Goal: Transaction & Acquisition: Purchase product/service

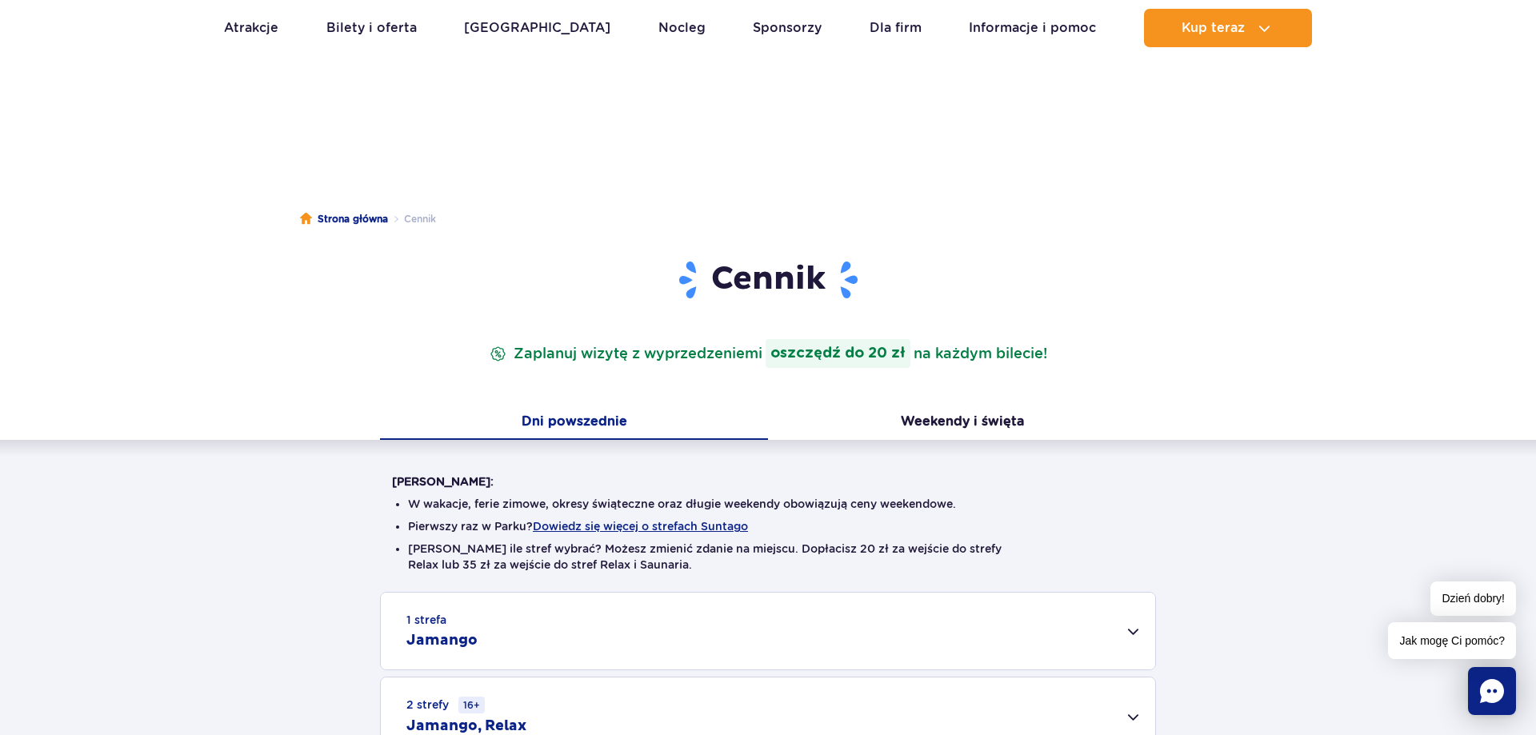
scroll to position [163, 0]
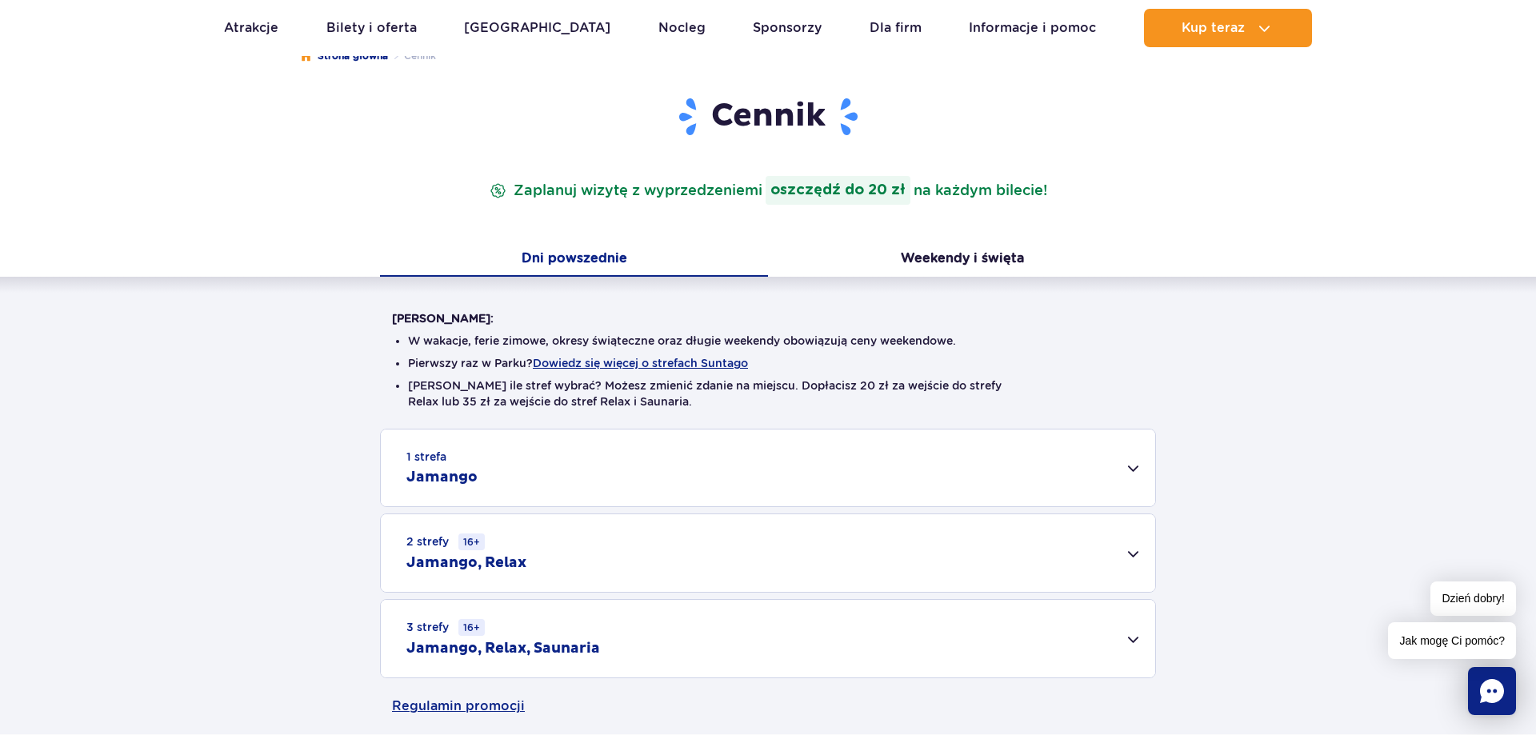
click at [1132, 467] on div "1 strefa Jamango" at bounding box center [768, 467] width 774 height 77
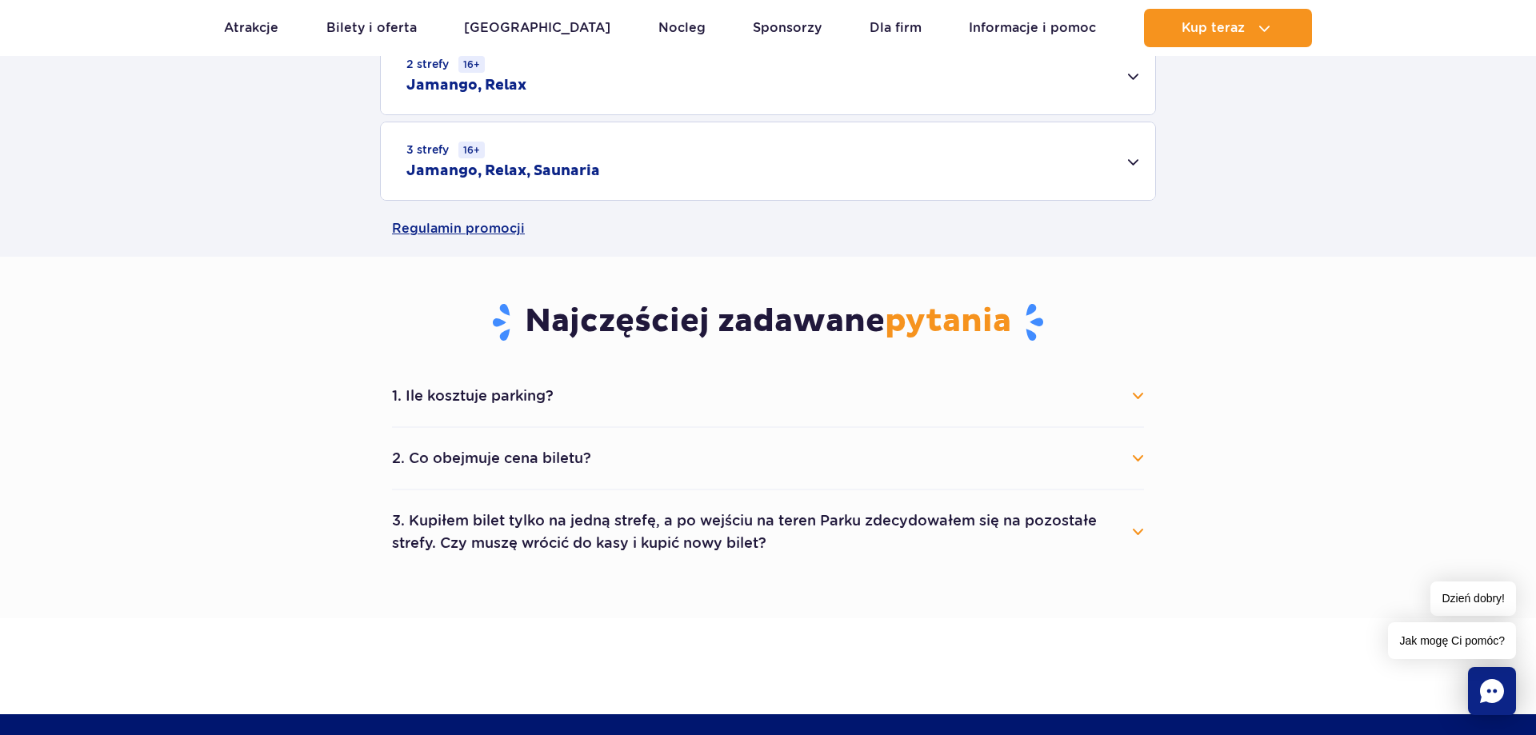
scroll to position [1142, 0]
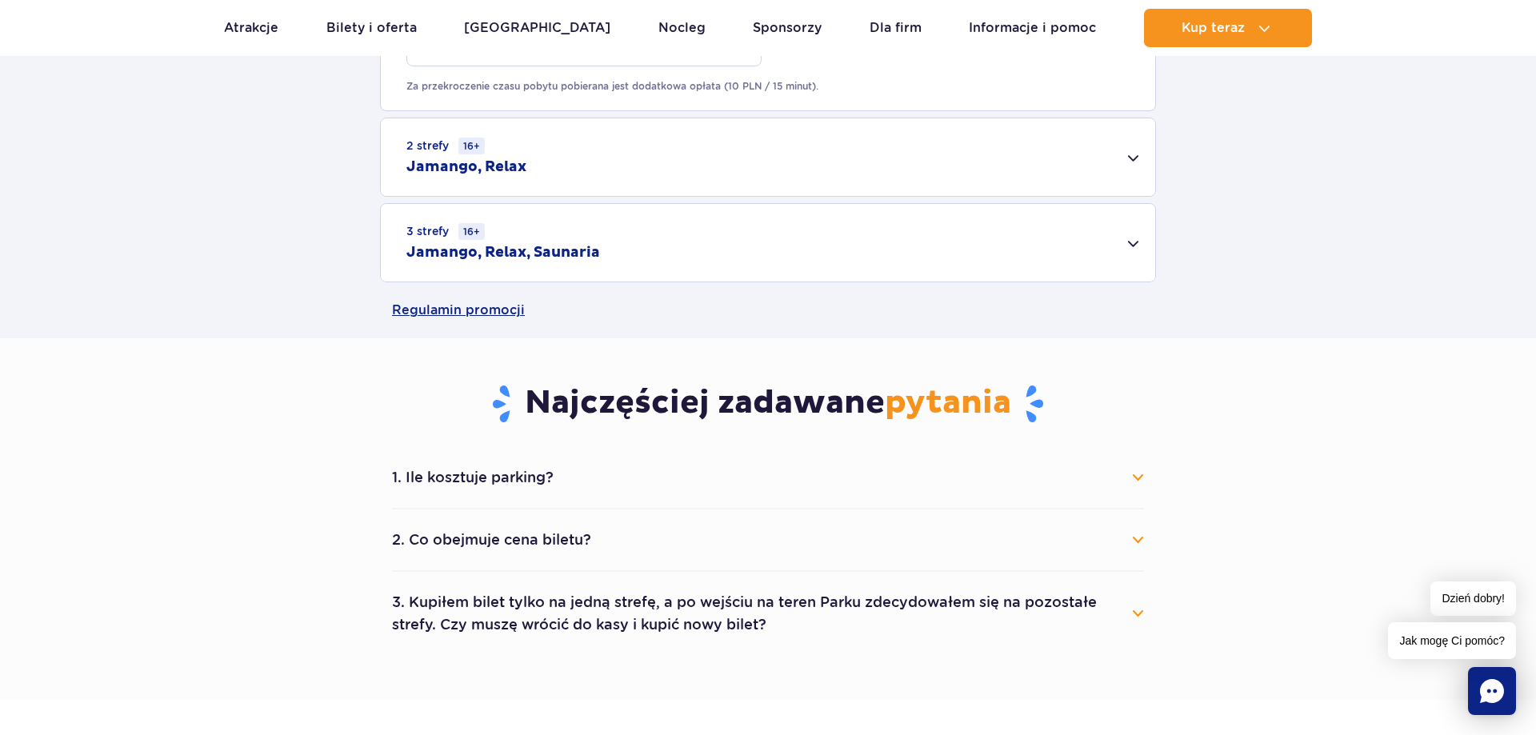
click at [1136, 477] on button "1. Ile kosztuje parking?" at bounding box center [768, 477] width 752 height 35
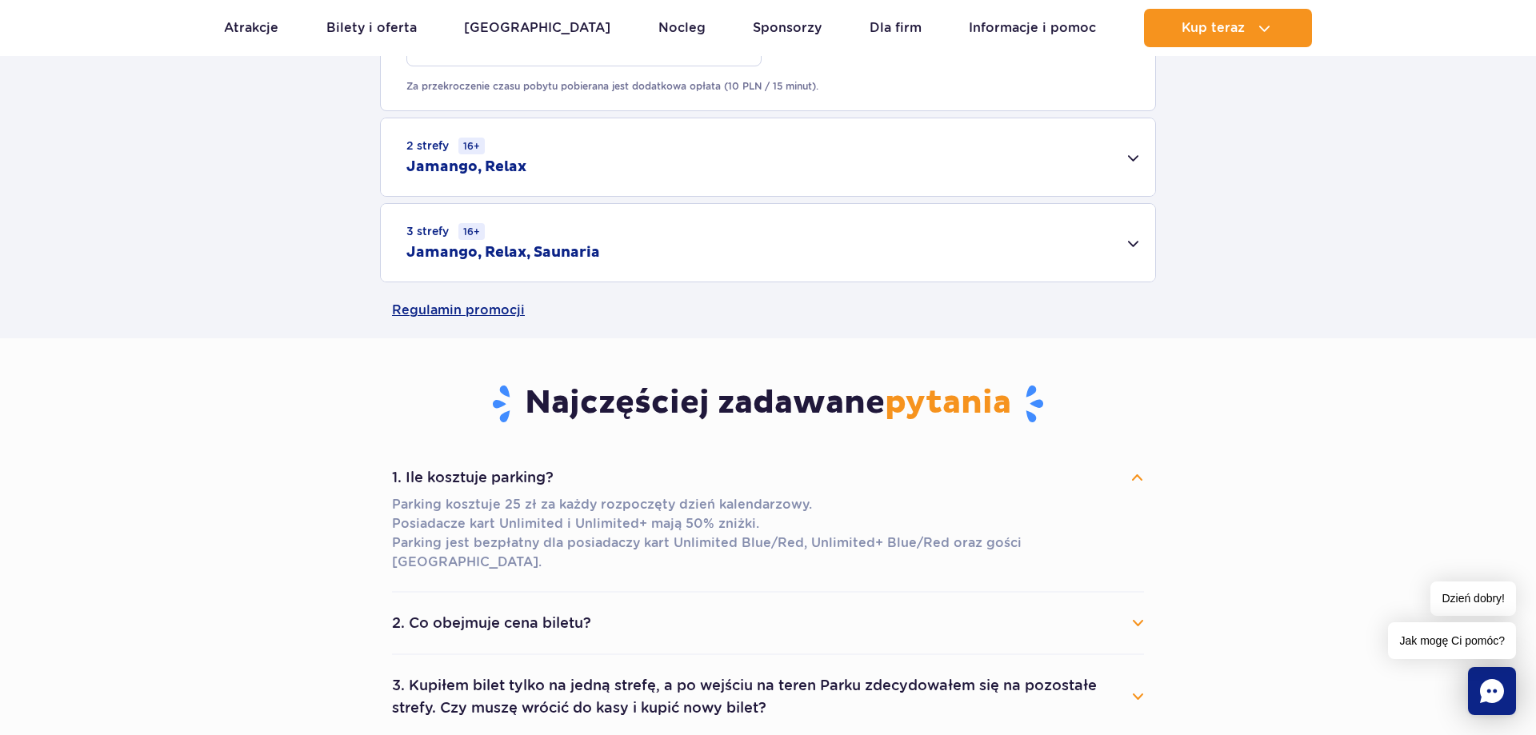
click at [1136, 477] on button "1. Ile kosztuje parking?" at bounding box center [768, 477] width 752 height 35
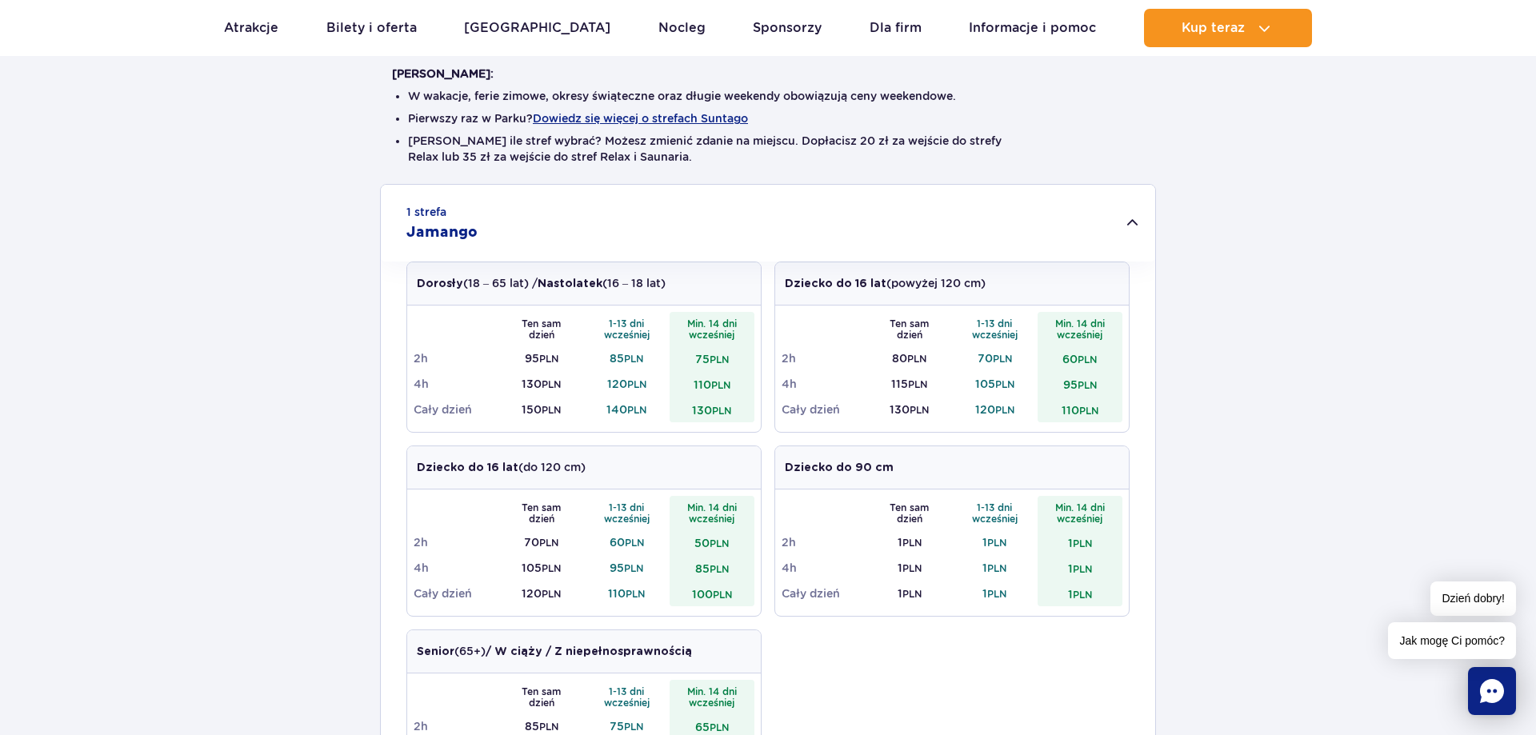
scroll to position [489, 0]
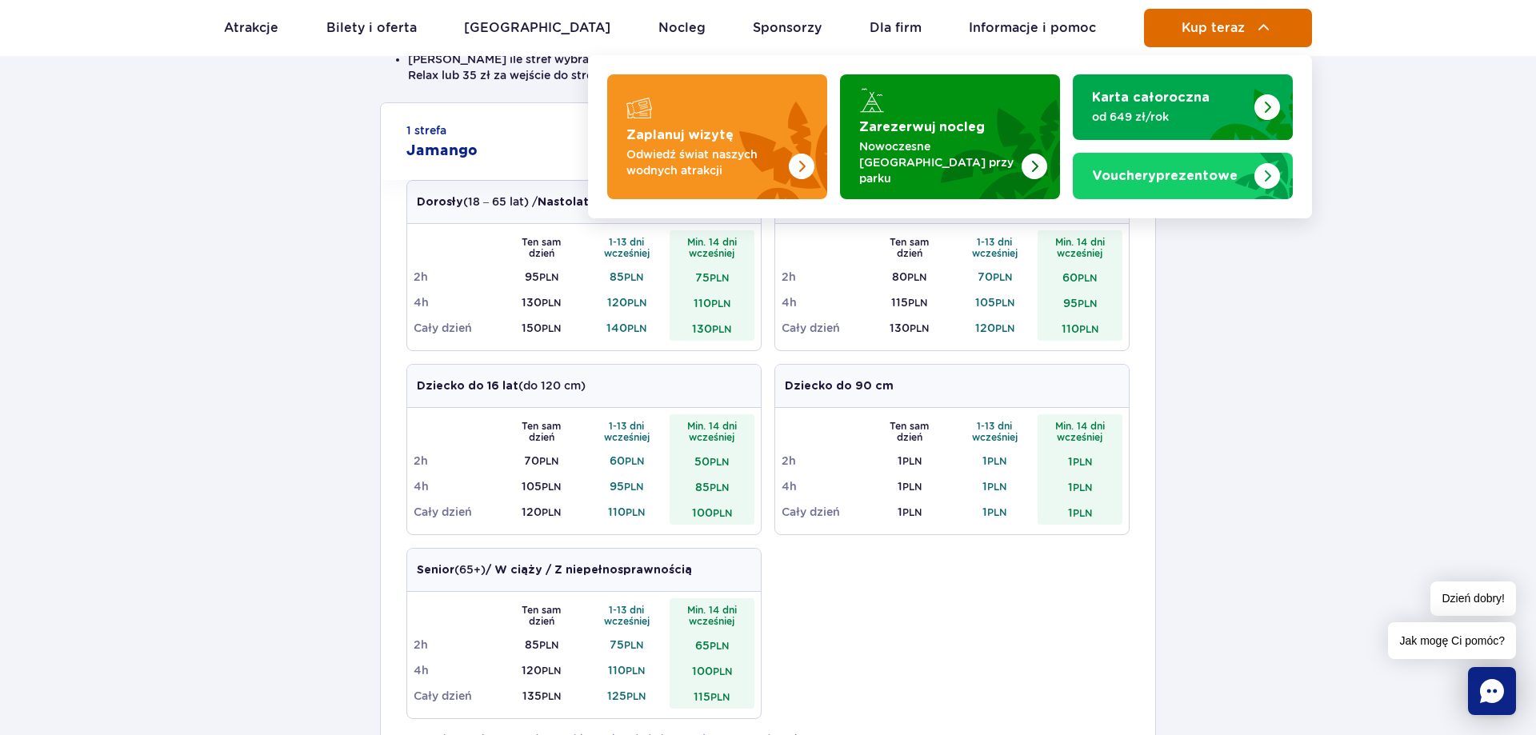
click at [1251, 19] on button "Kup teraz" at bounding box center [1228, 28] width 168 height 38
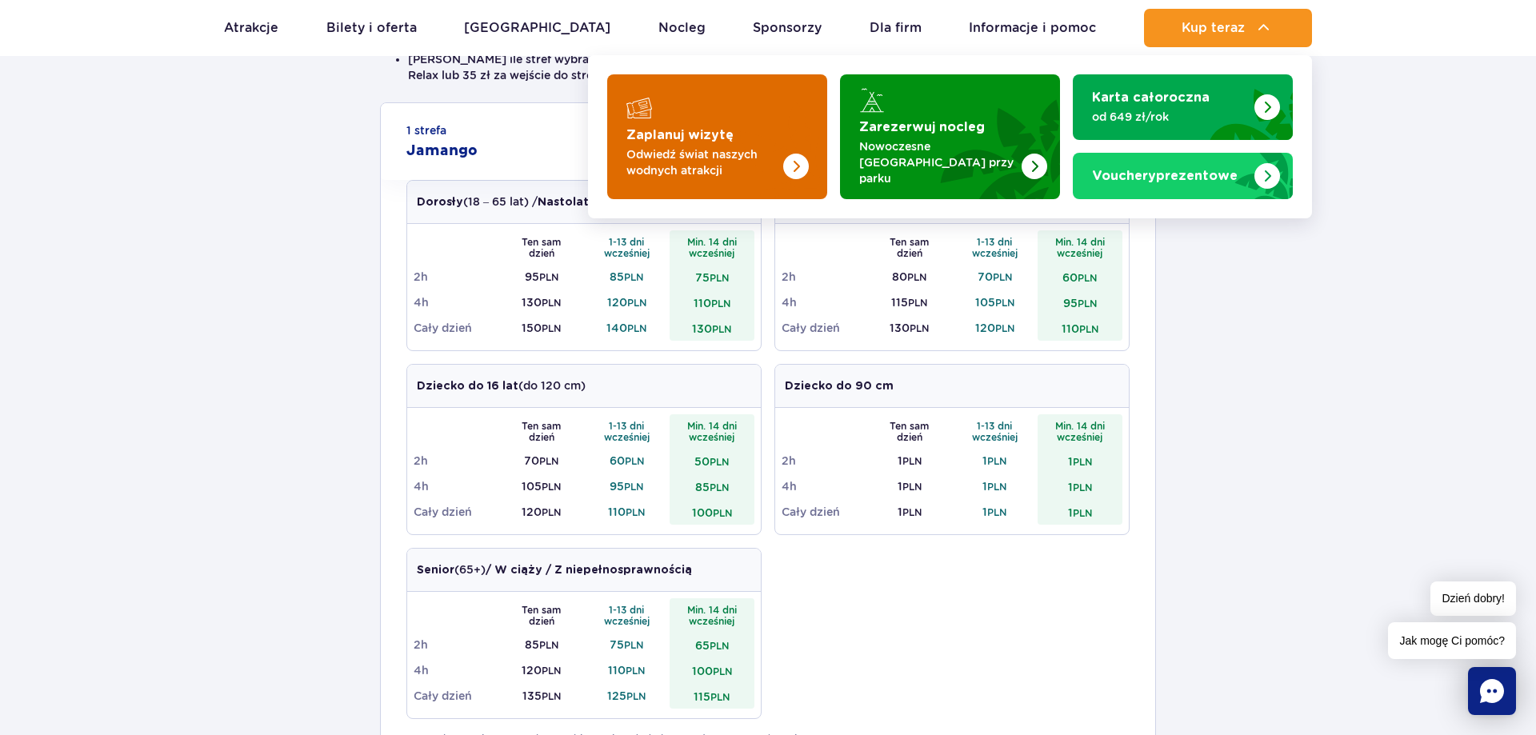
click at [709, 156] on p "Odwiedź świat naszych wodnych atrakcji" at bounding box center [704, 162] width 156 height 32
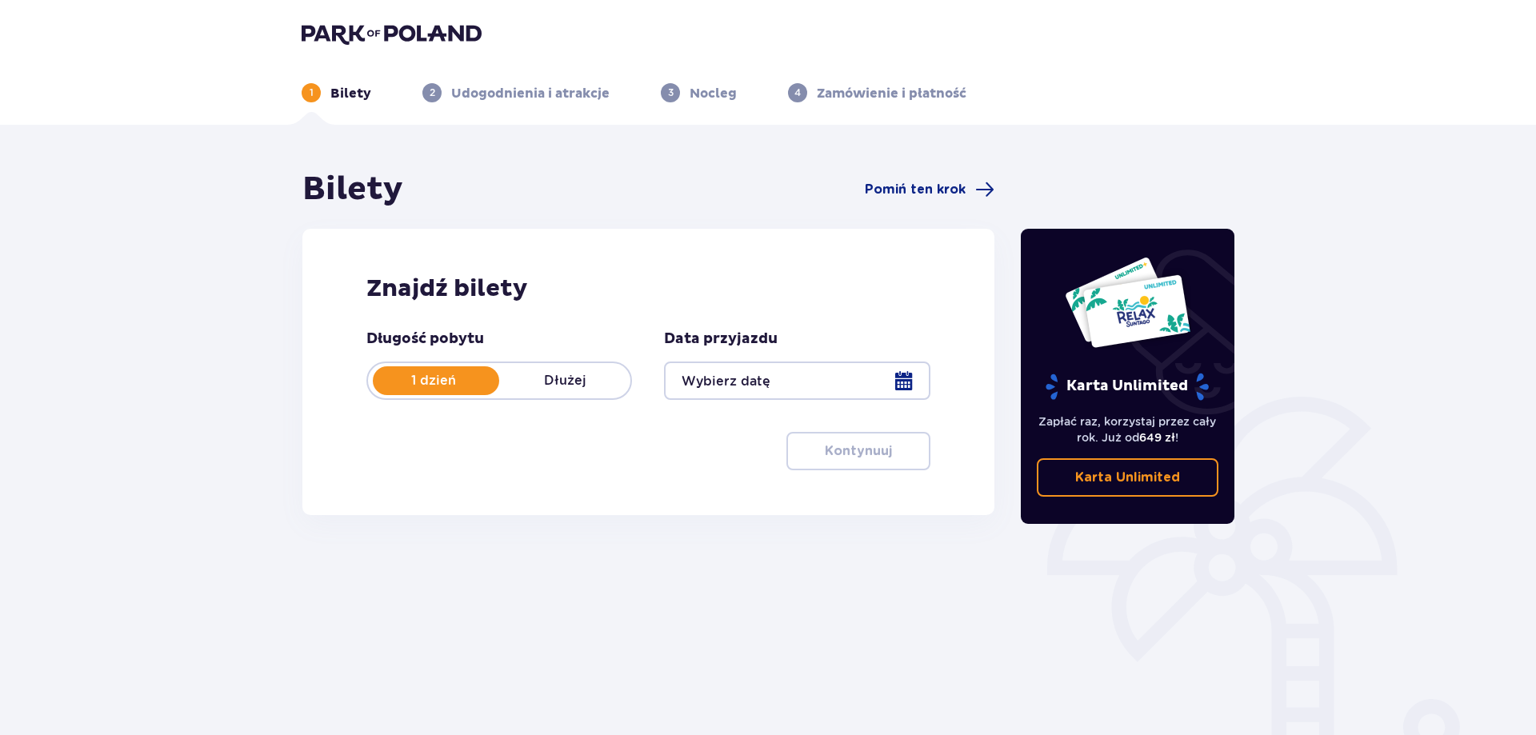
click at [908, 385] on div at bounding box center [797, 381] width 266 height 38
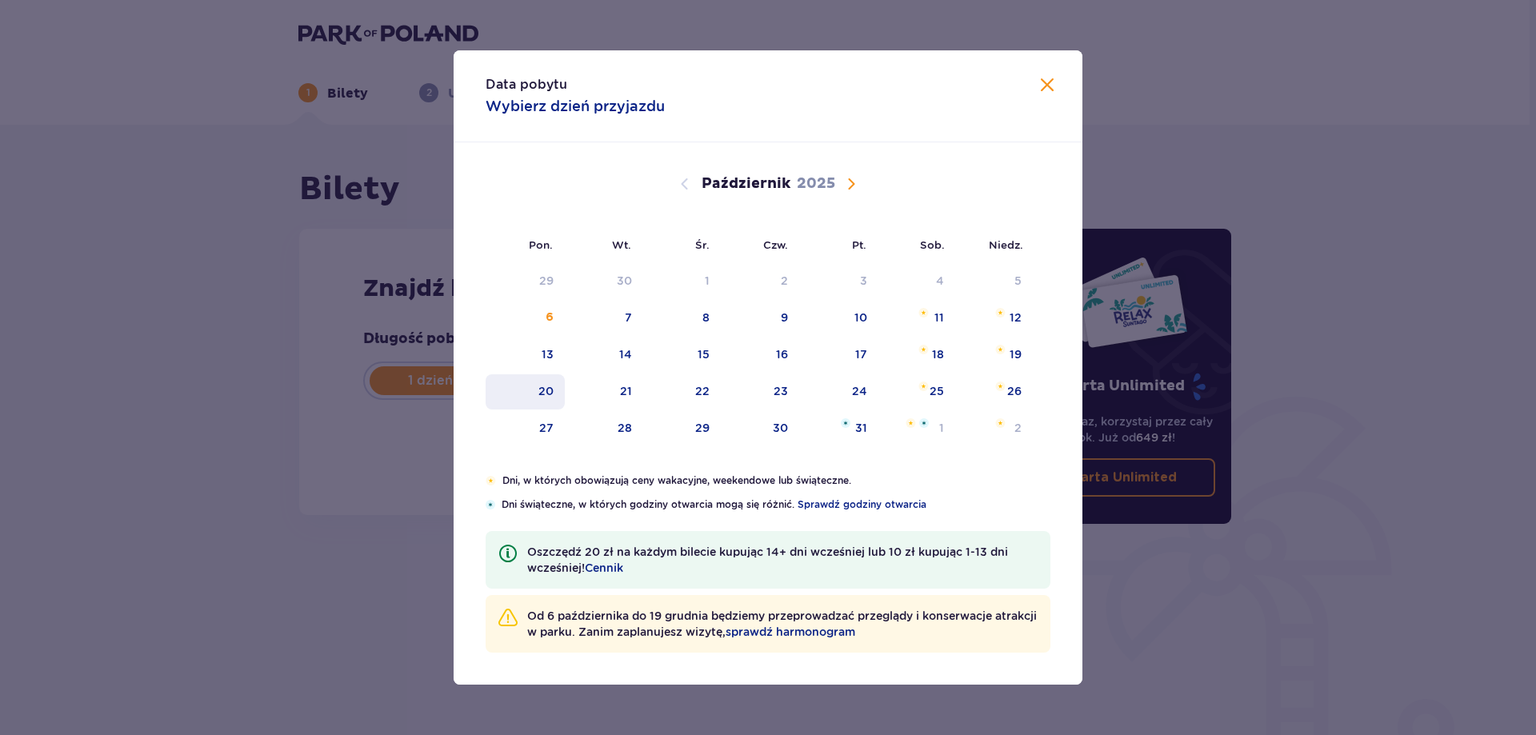
click at [540, 396] on div "20" at bounding box center [545, 391] width 15 height 16
type input "20.10.25"
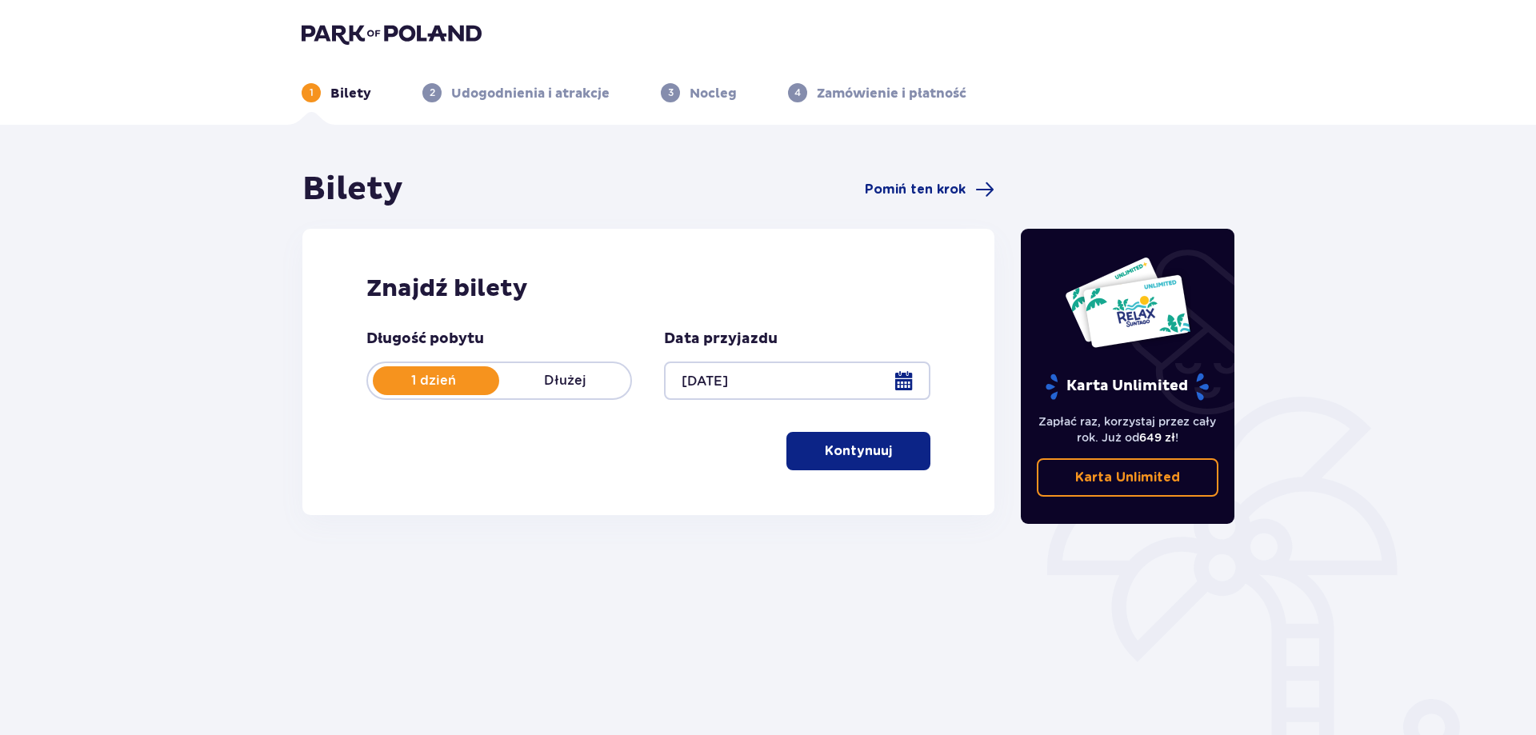
click at [843, 457] on p "Kontynuuj" at bounding box center [858, 451] width 67 height 18
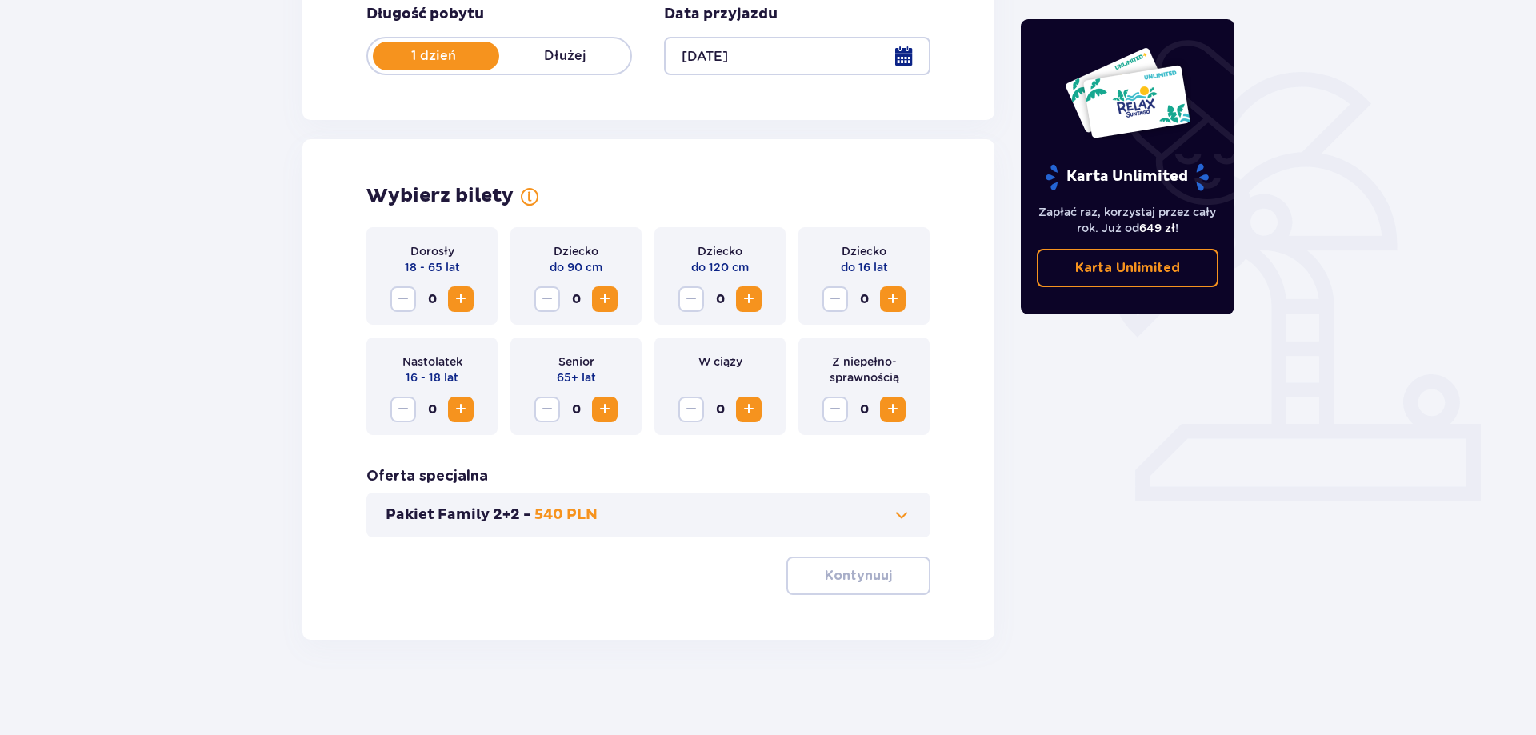
scroll to position [326, 0]
click at [897, 519] on span at bounding box center [901, 514] width 19 height 19
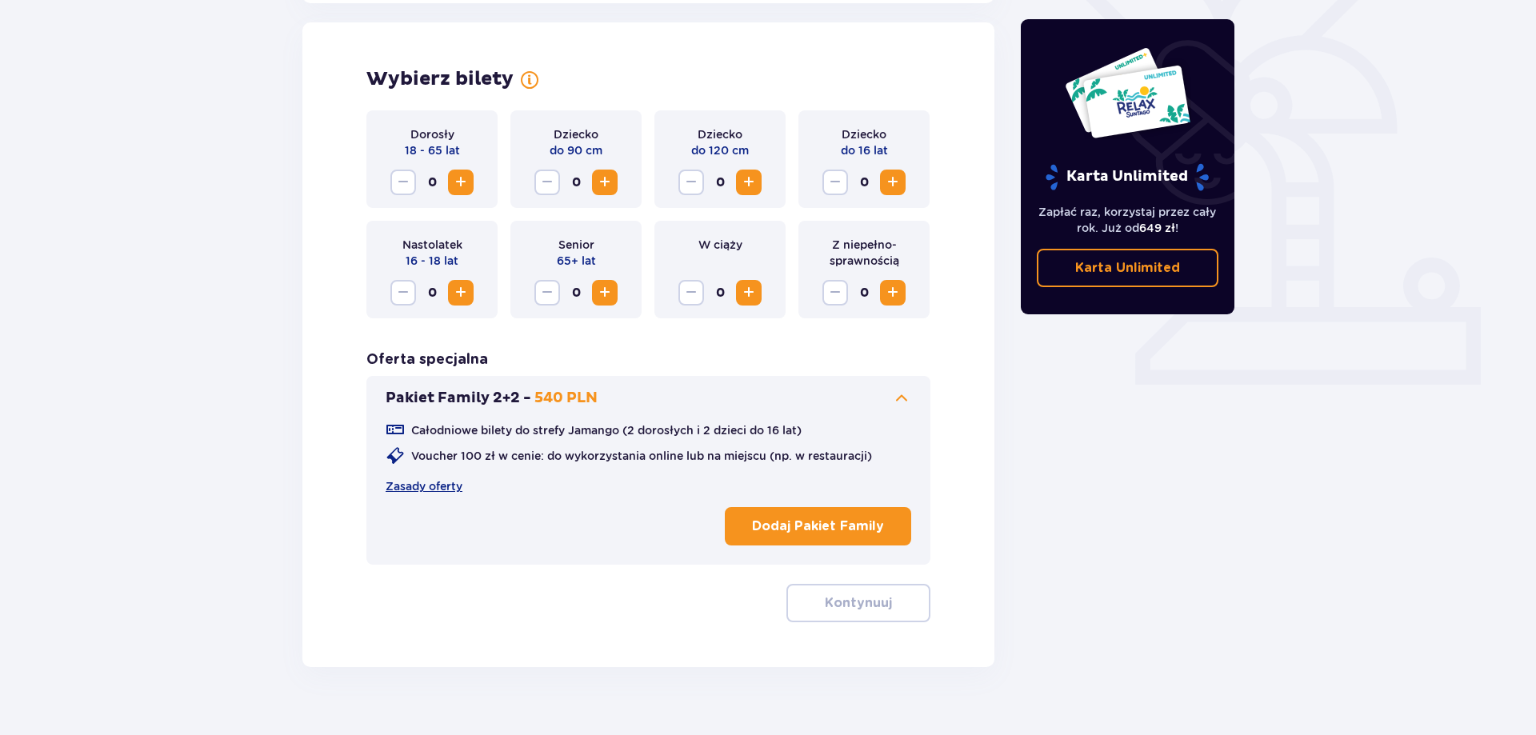
scroll to position [445, 0]
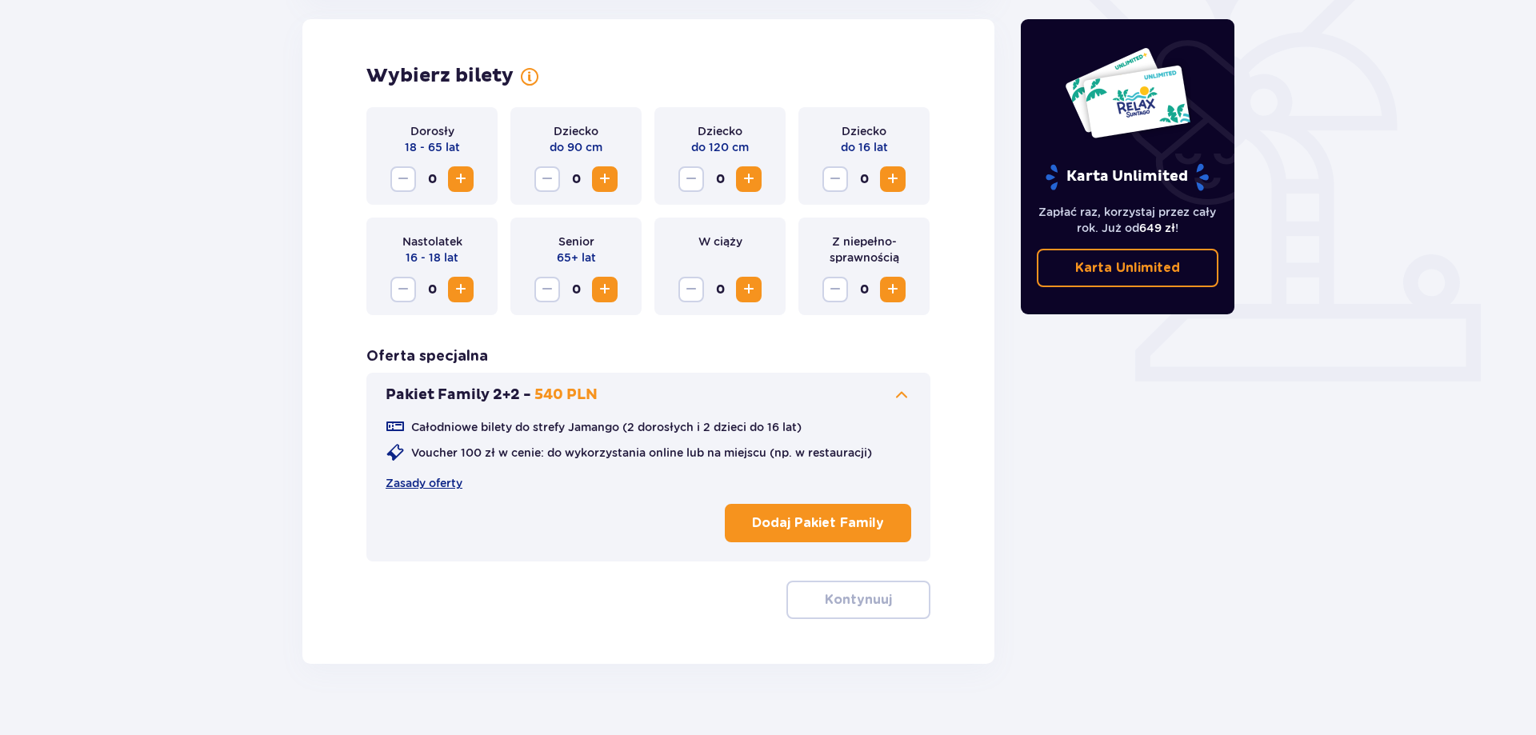
click at [467, 175] on span "Zwiększ" at bounding box center [460, 179] width 19 height 19
click at [892, 175] on span "Zwiększ" at bounding box center [892, 179] width 19 height 19
click at [746, 182] on span "Zwiększ" at bounding box center [748, 179] width 19 height 19
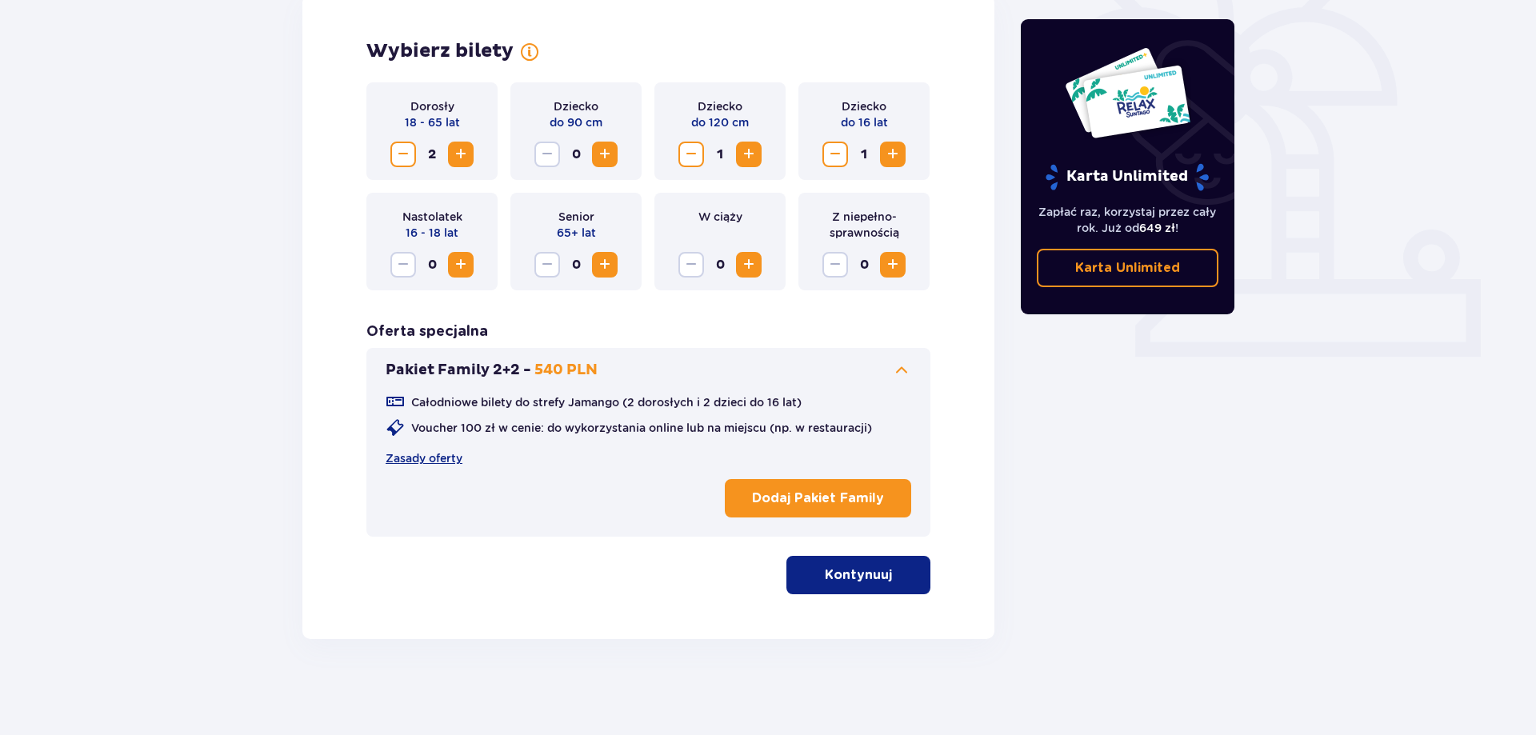
click at [898, 579] on span "button" at bounding box center [894, 574] width 19 height 19
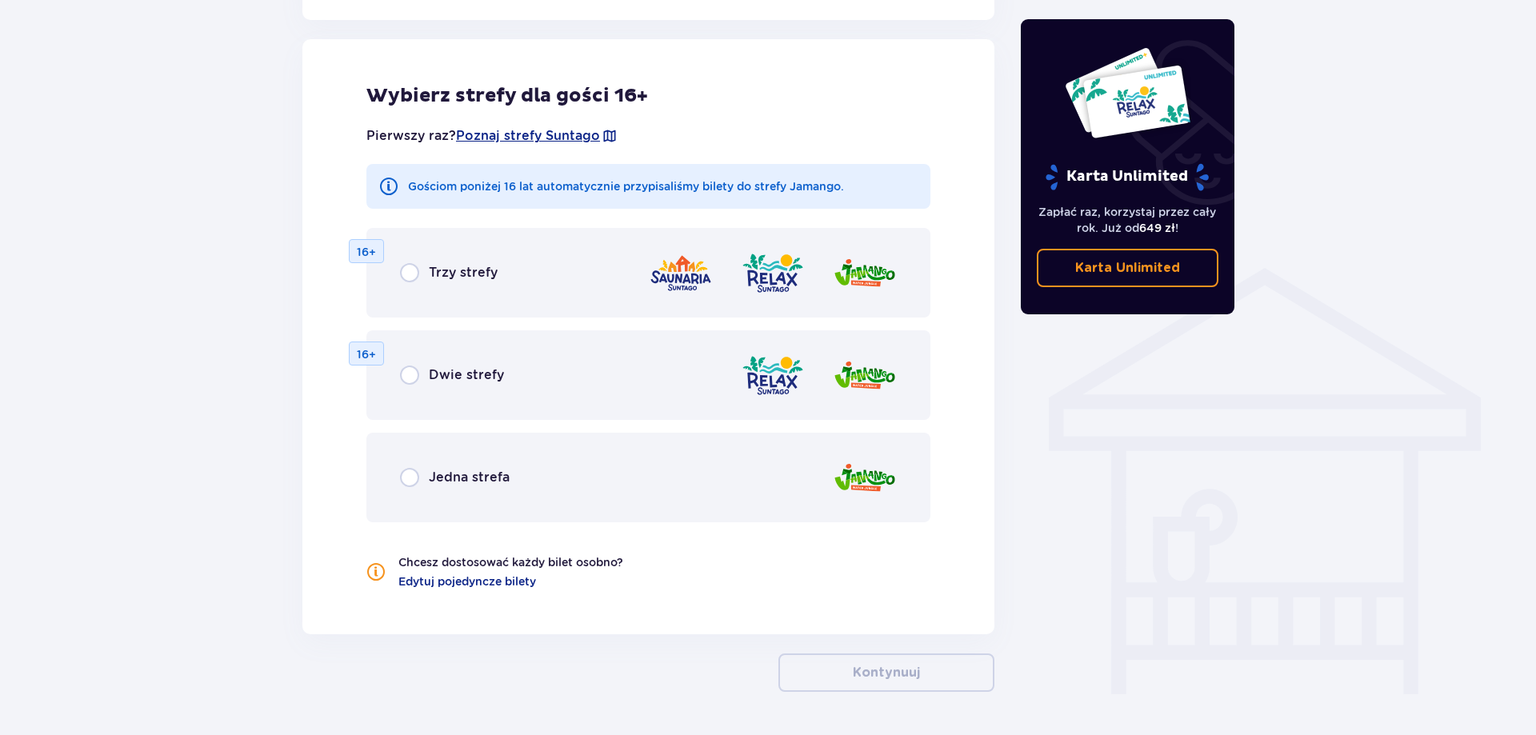
scroll to position [1032, 0]
click at [404, 485] on input "radio" at bounding box center [409, 476] width 19 height 19
radio input "true"
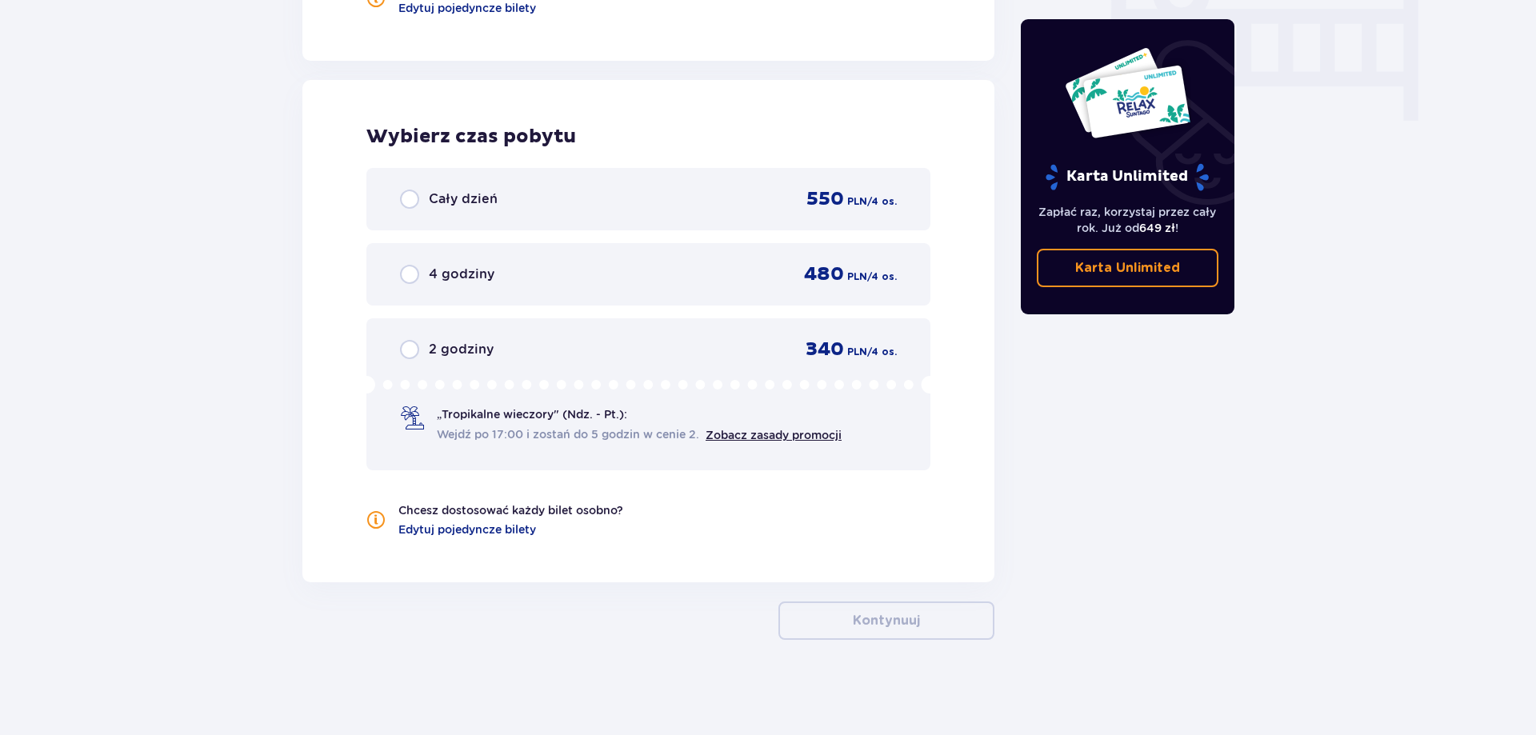
scroll to position [1605, 0]
click at [417, 200] on input "radio" at bounding box center [409, 198] width 19 height 19
radio input "true"
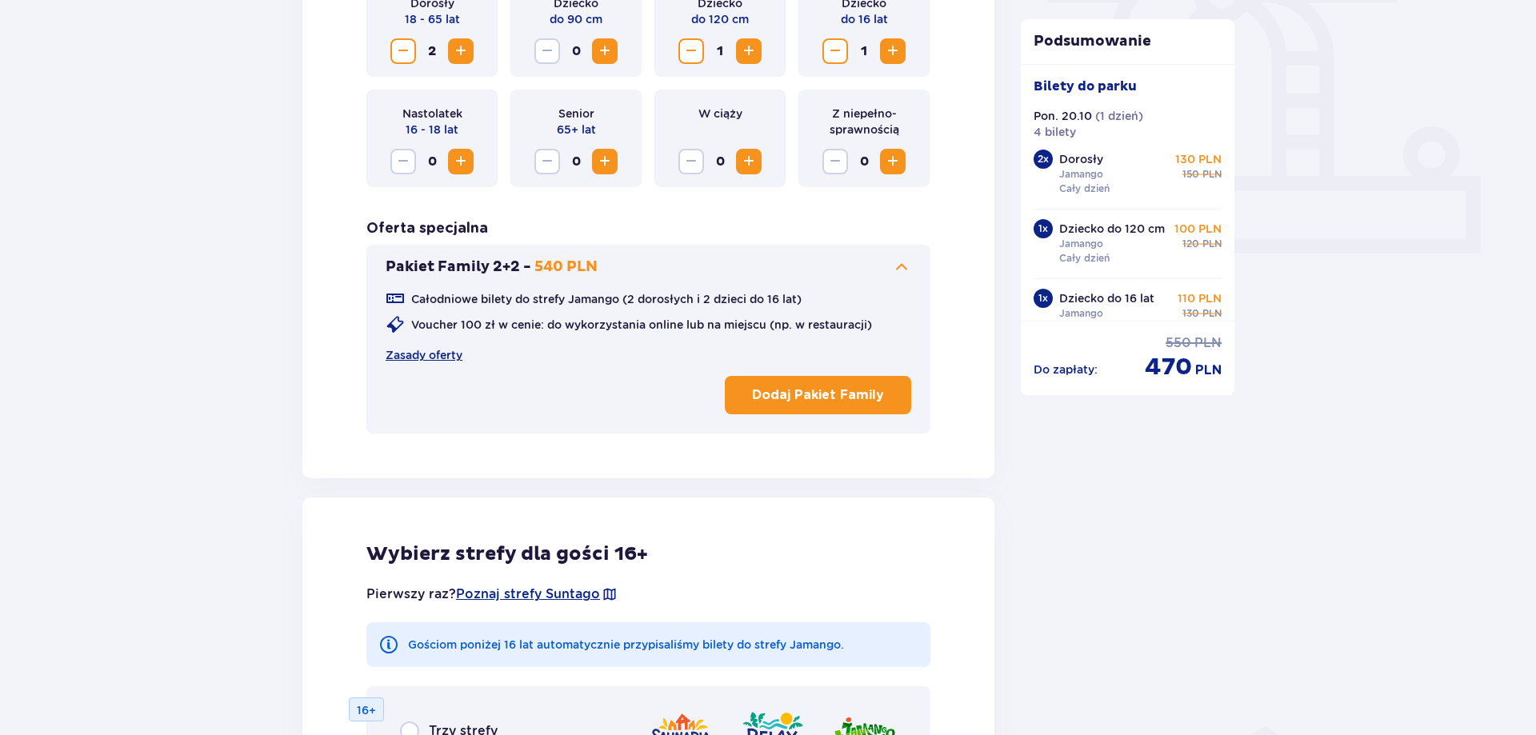
scroll to position [545, 0]
